Goal: Task Accomplishment & Management: Use online tool/utility

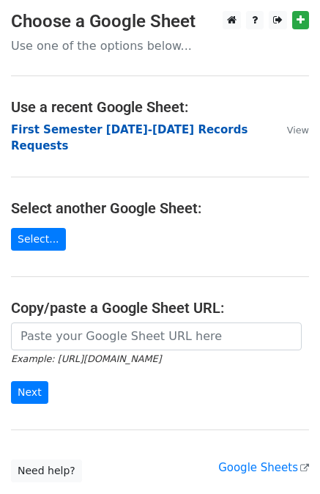
click at [127, 128] on strong "First Semester [DATE]-[DATE] Records Requests" at bounding box center [129, 138] width 237 height 30
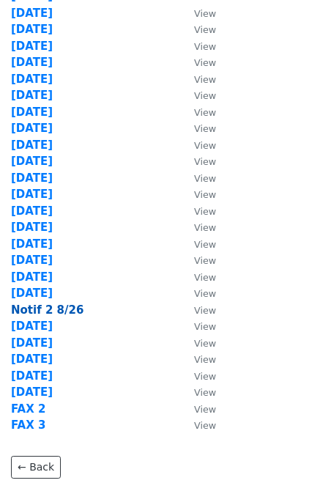
scroll to position [147, 0]
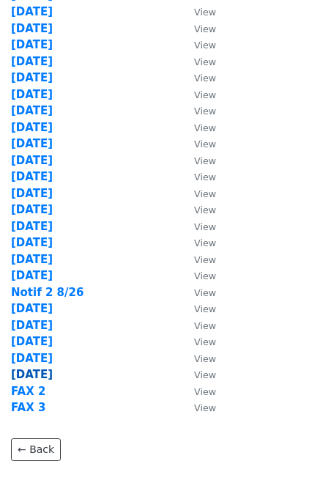
click at [23, 374] on strong "9/3/25" at bounding box center [32, 374] width 42 height 13
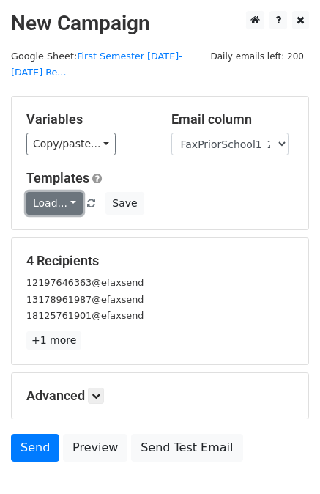
click at [51, 192] on link "Load..." at bounding box center [54, 203] width 56 height 23
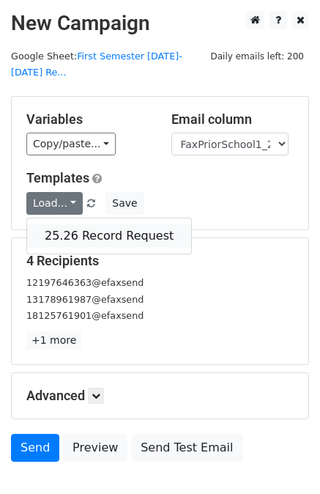
click at [70, 224] on link "25.26 Record Request" at bounding box center [109, 235] width 164 height 23
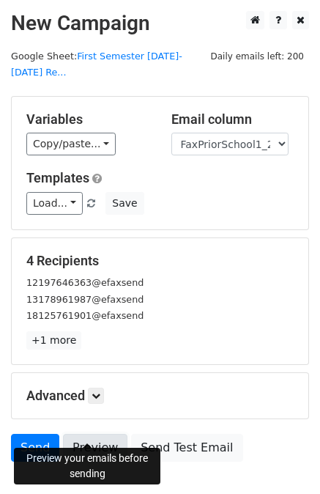
click at [81, 434] on link "Preview" at bounding box center [95, 448] width 65 height 28
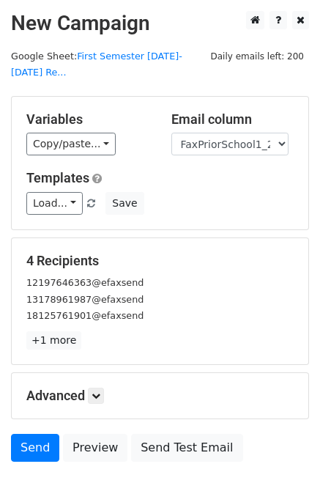
click at [135, 274] on div "12197646363@efaxsend" at bounding box center [160, 282] width 290 height 17
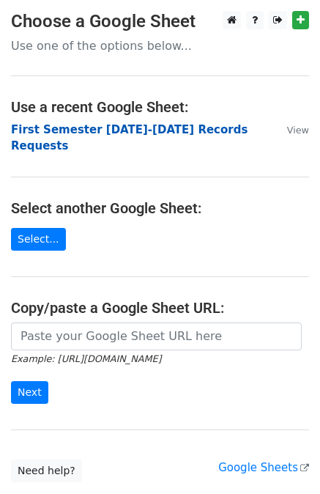
click at [158, 126] on strong "First Semester [DATE]-[DATE] Records Requests" at bounding box center [129, 138] width 237 height 30
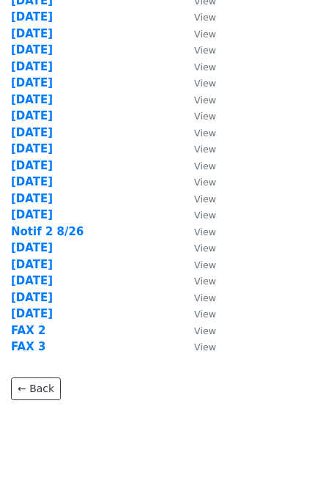
scroll to position [230, 0]
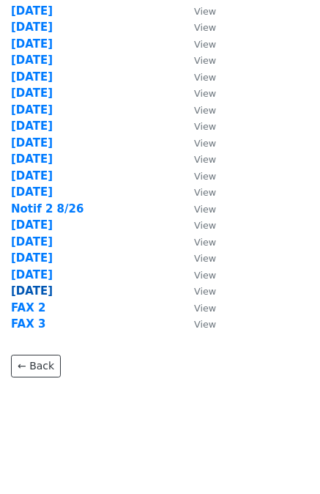
click at [26, 287] on strong "9/3/25" at bounding box center [32, 290] width 42 height 13
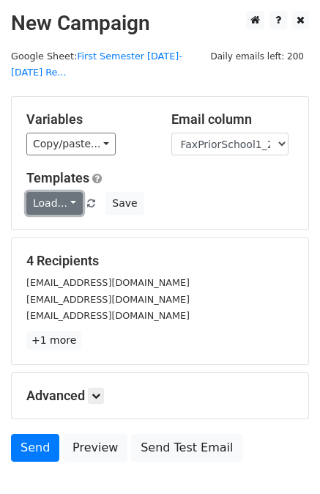
click at [56, 192] on link "Load..." at bounding box center [54, 203] width 56 height 23
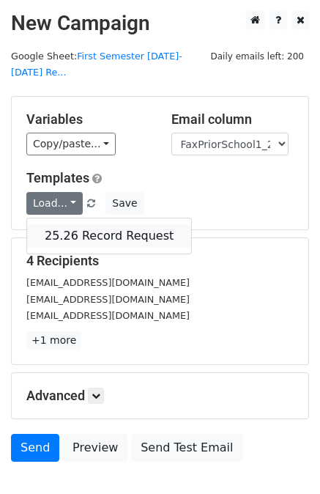
click at [85, 224] on link "25.26 Record Request" at bounding box center [109, 235] width 164 height 23
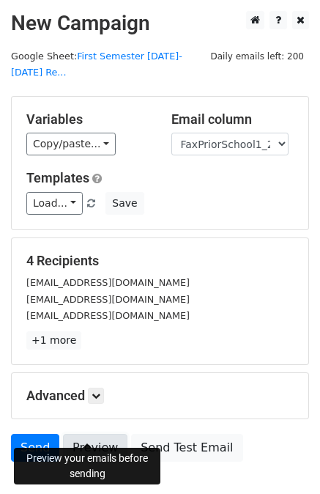
click at [88, 434] on link "Preview" at bounding box center [95, 448] width 65 height 28
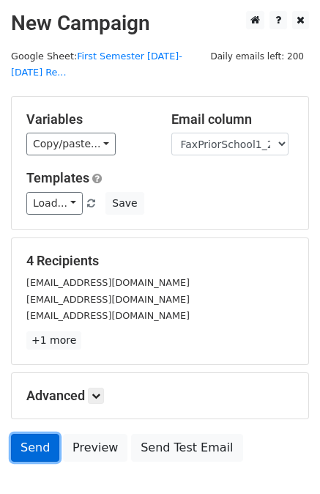
click at [32, 434] on link "Send" at bounding box center [35, 448] width 48 height 28
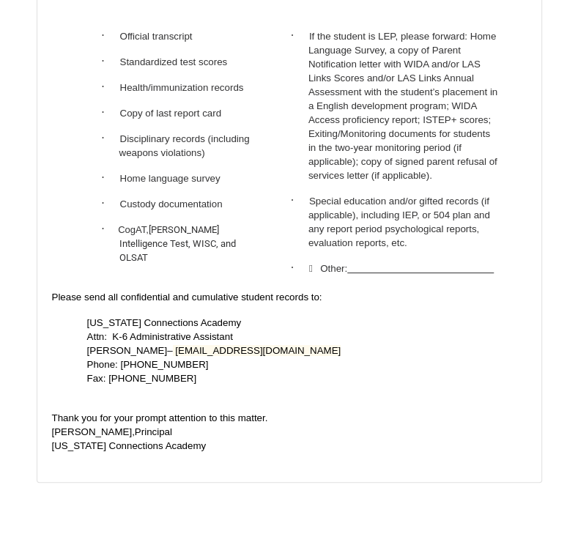
scroll to position [2906, 0]
